Goal: Navigation & Orientation: Find specific page/section

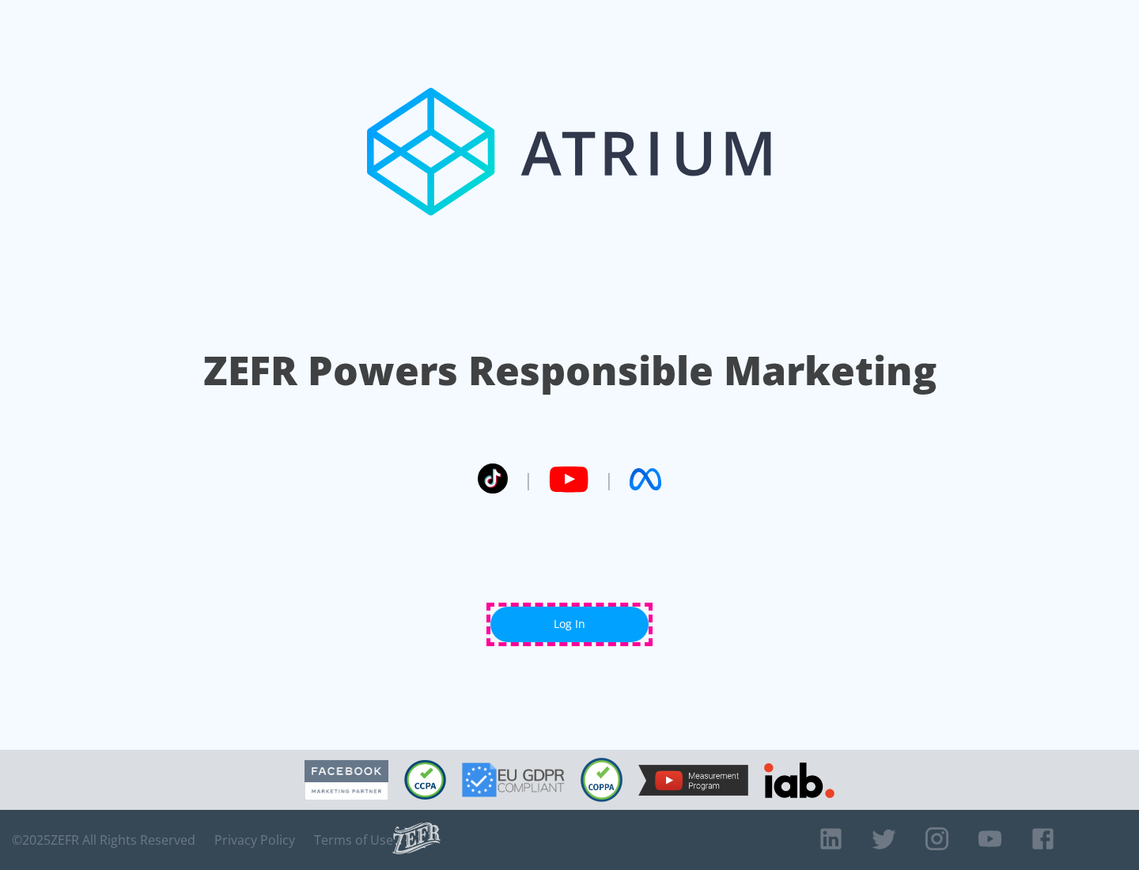
click at [569, 624] on link "Log In" at bounding box center [569, 624] width 158 height 36
